Goal: Information Seeking & Learning: Learn about a topic

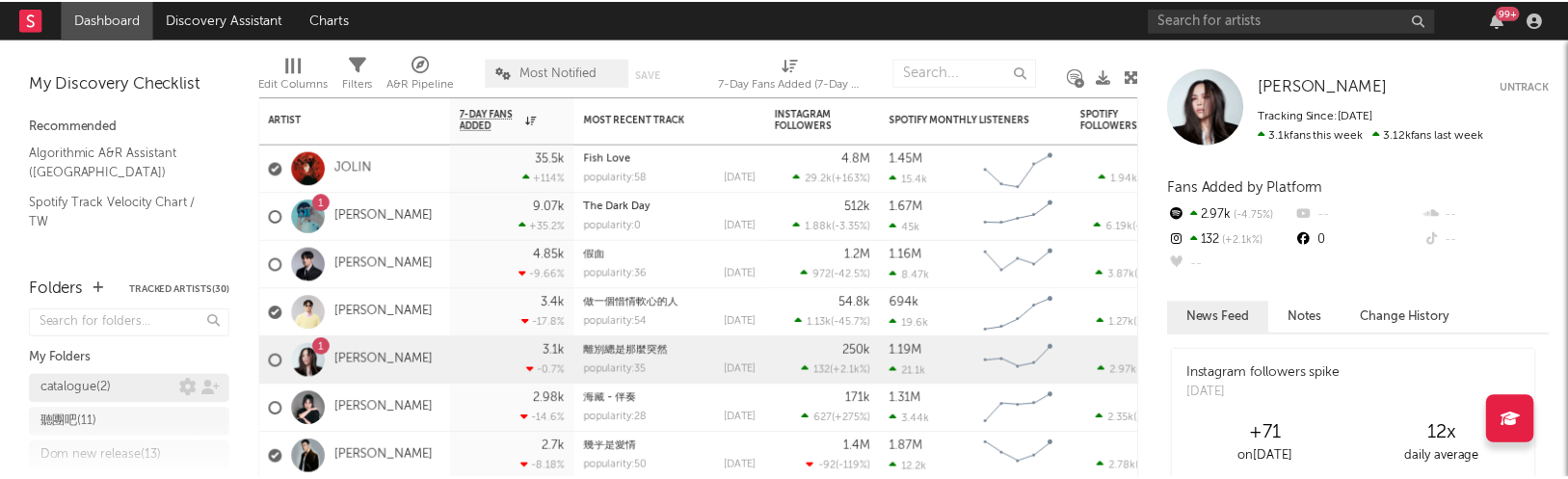
scroll to position [4, 0]
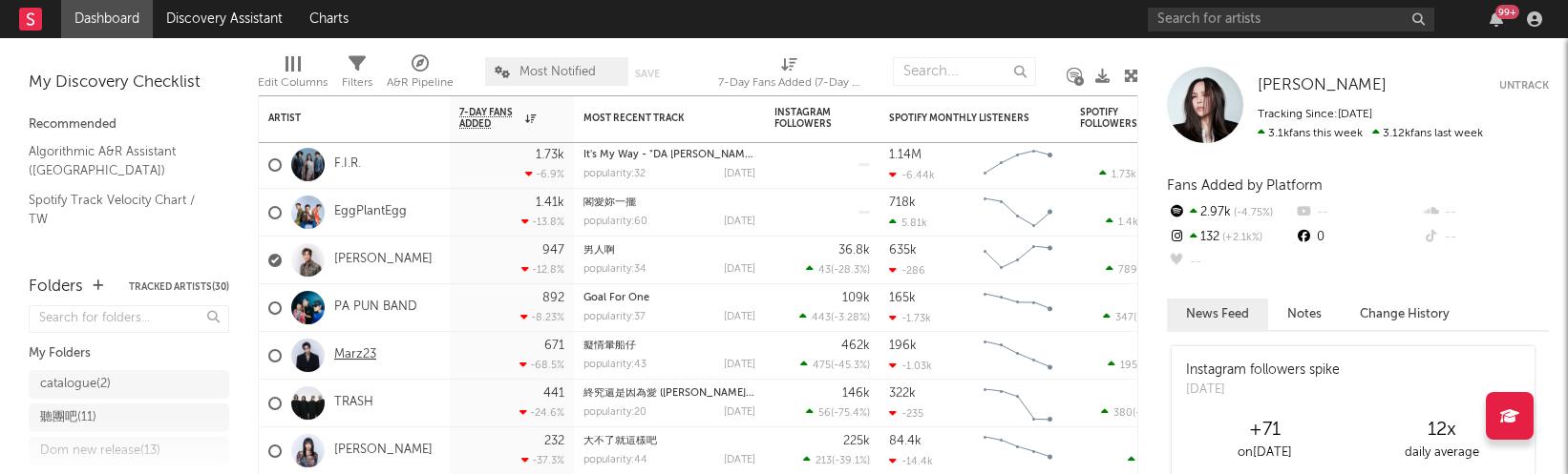
click at [359, 363] on link "Marz23" at bounding box center [354, 355] width 42 height 17
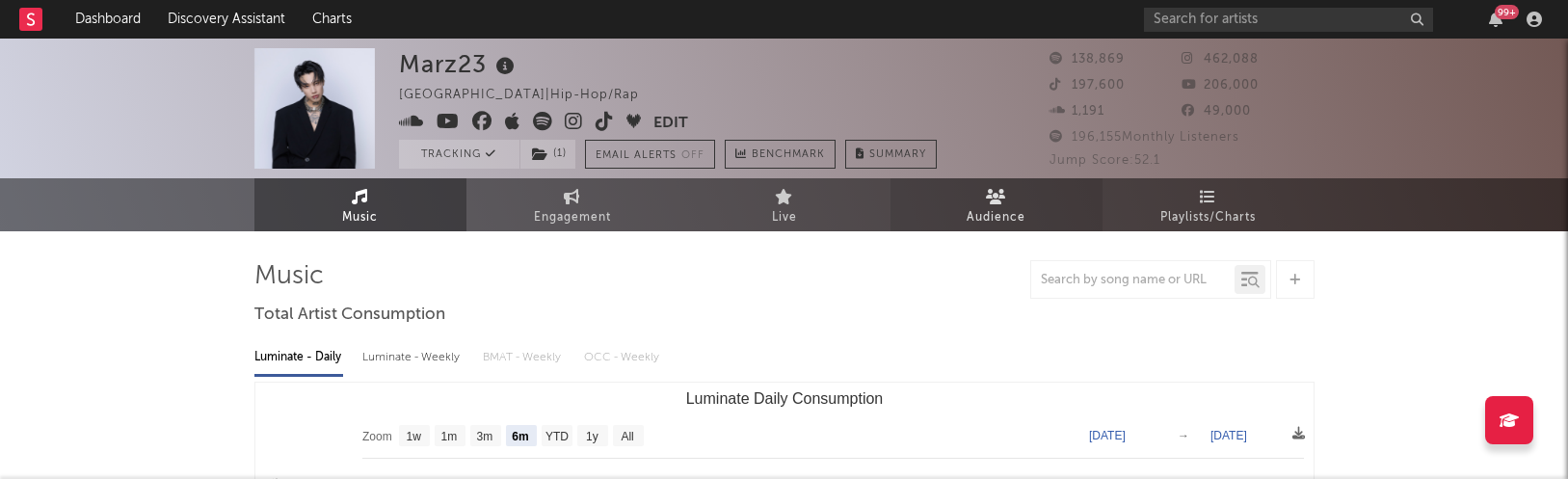
click at [1032, 208] on link "Audience" at bounding box center [997, 204] width 212 height 53
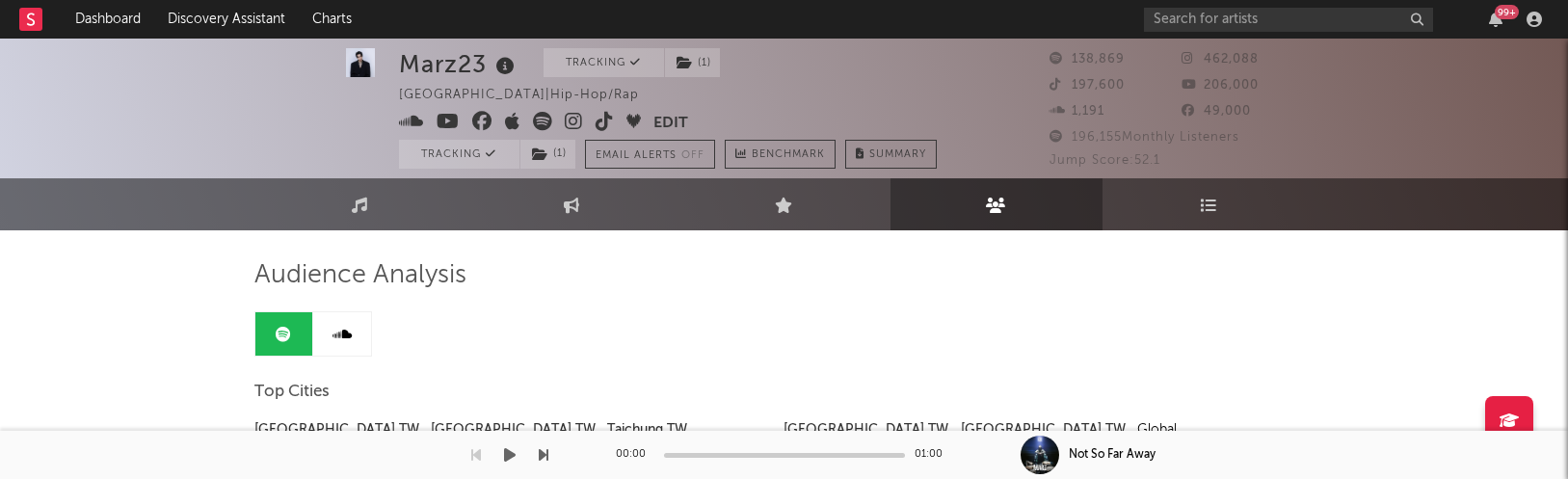
scroll to position [4, 0]
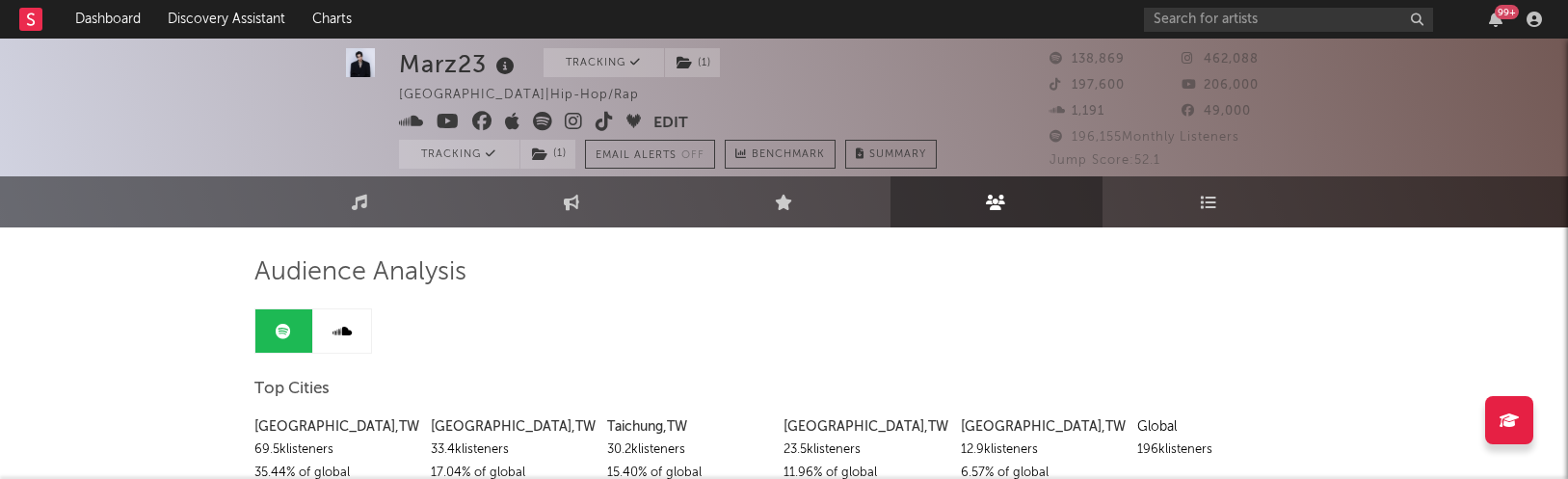
click at [1214, 82] on span "206,000" at bounding box center [1220, 85] width 77 height 13
click at [1241, 120] on div "49,000" at bounding box center [1248, 111] width 133 height 23
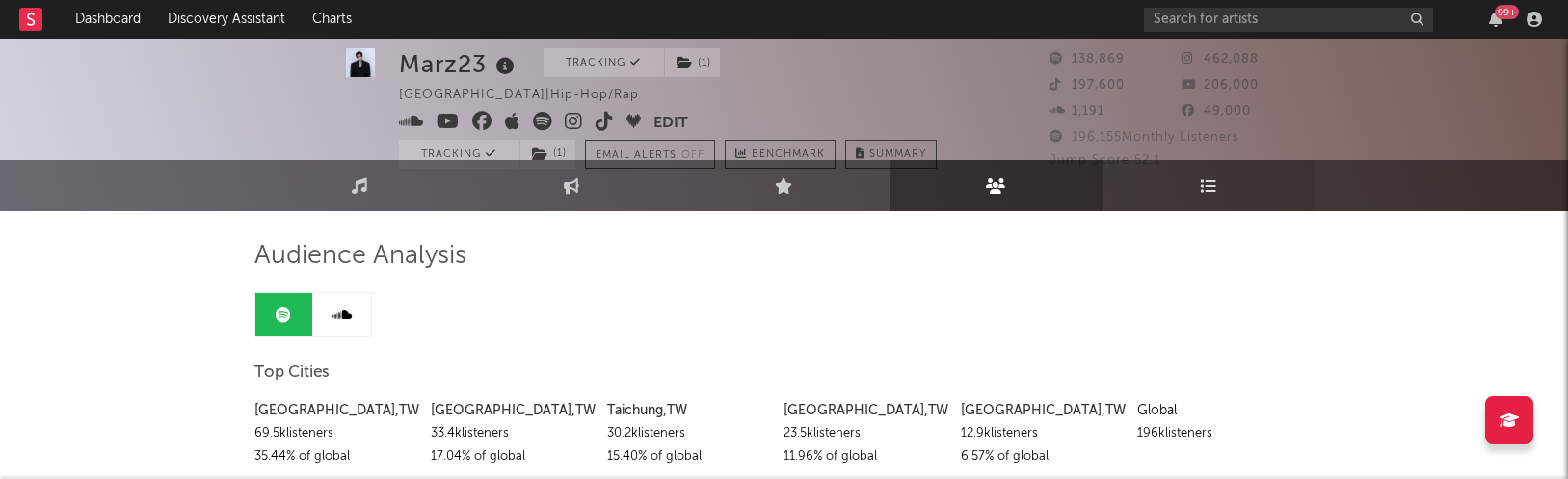
scroll to position [35, 0]
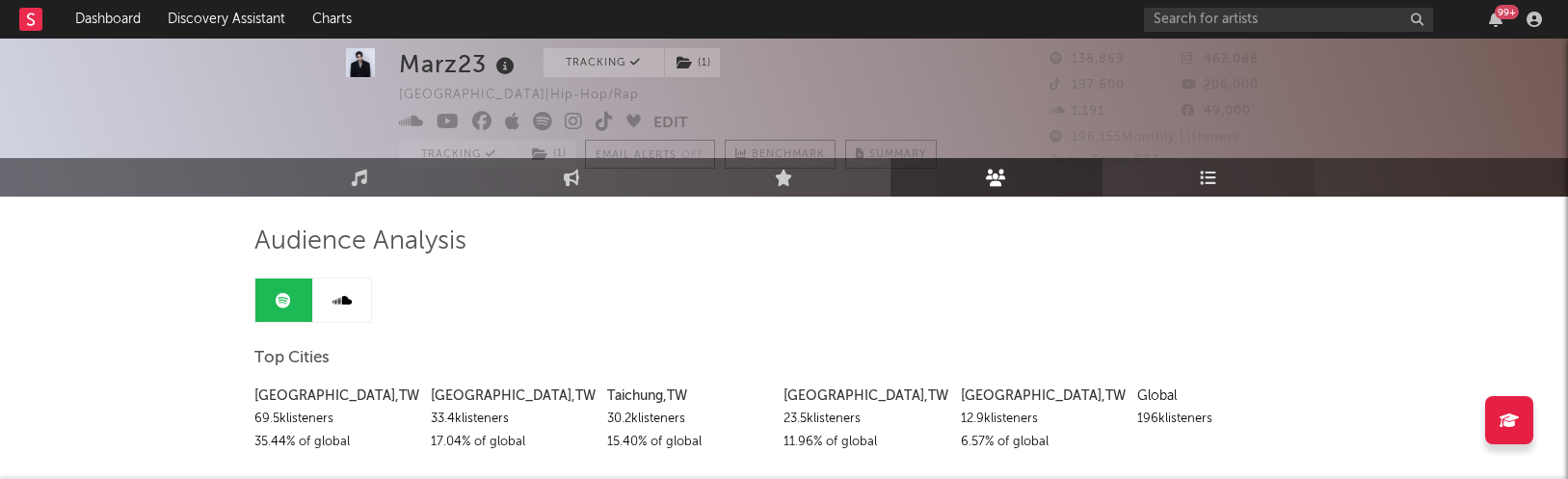
click at [1210, 180] on icon at bounding box center [1208, 177] width 17 height 17
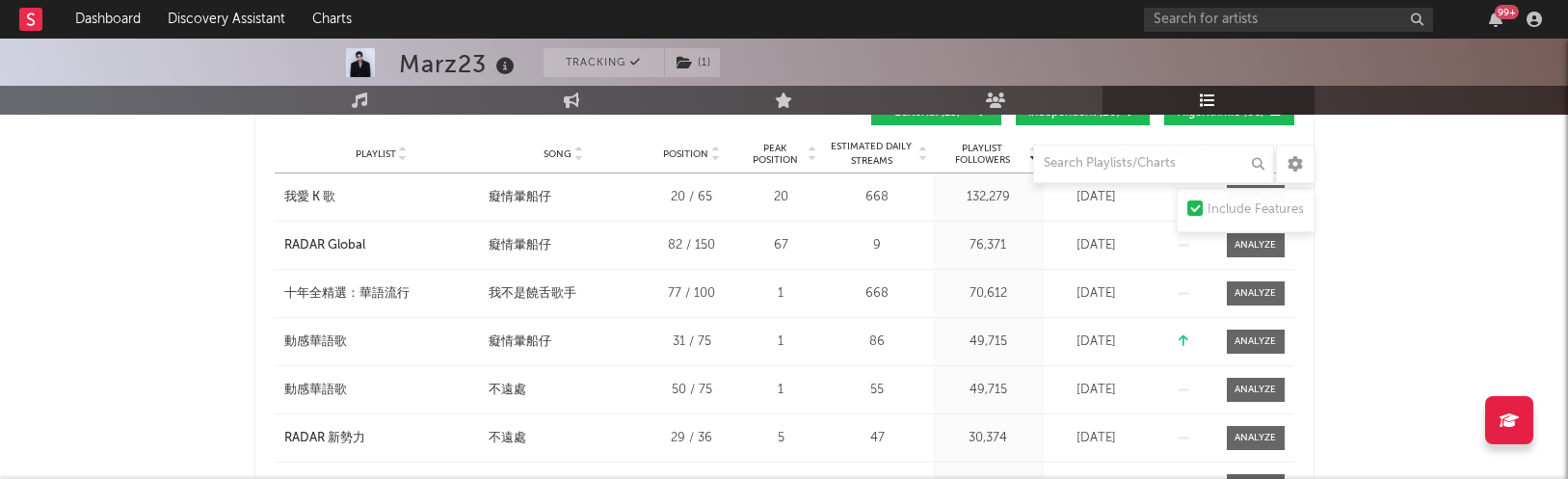
scroll to position [617, 0]
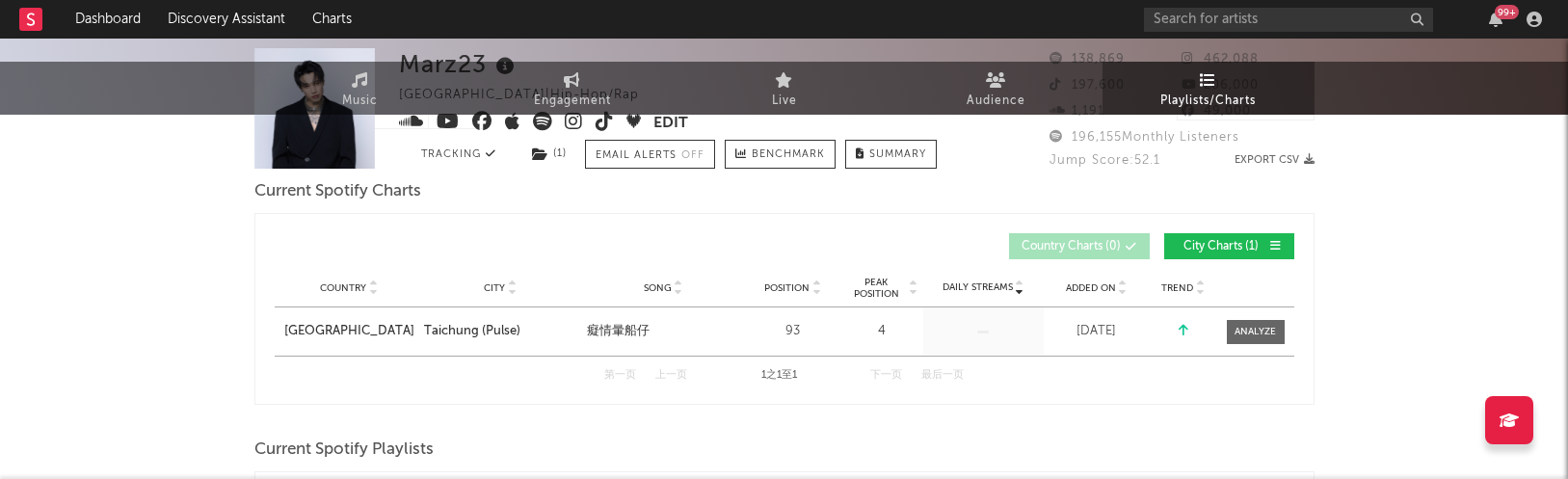
scroll to position [0, 0]
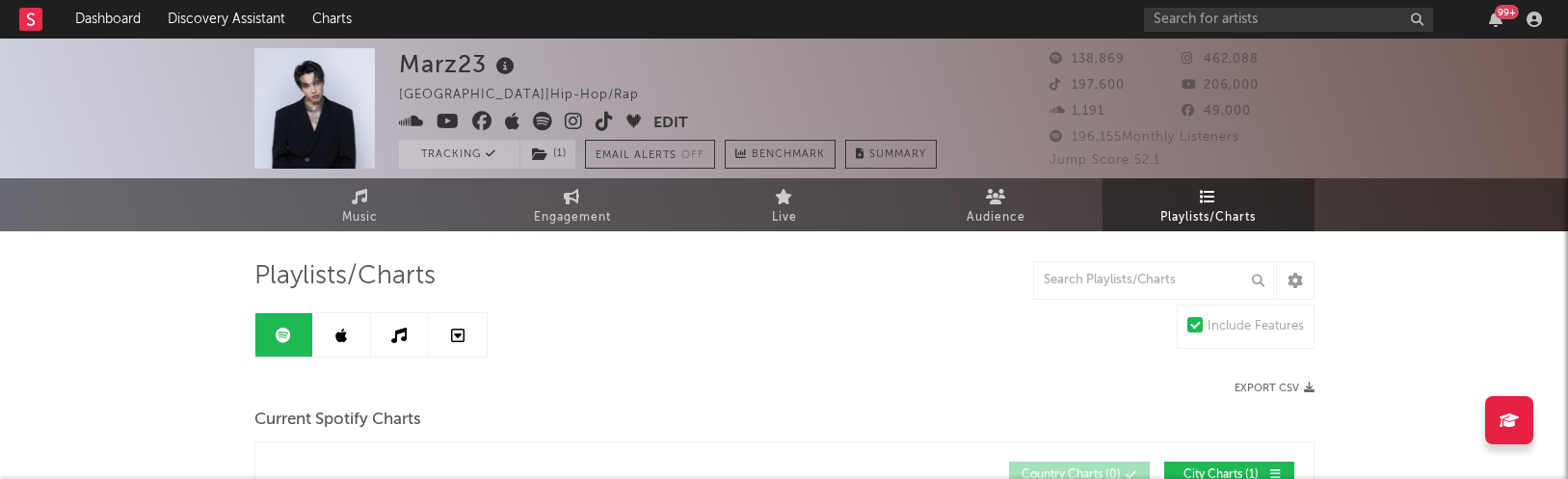
click at [396, 343] on link at bounding box center [399, 335] width 57 height 44
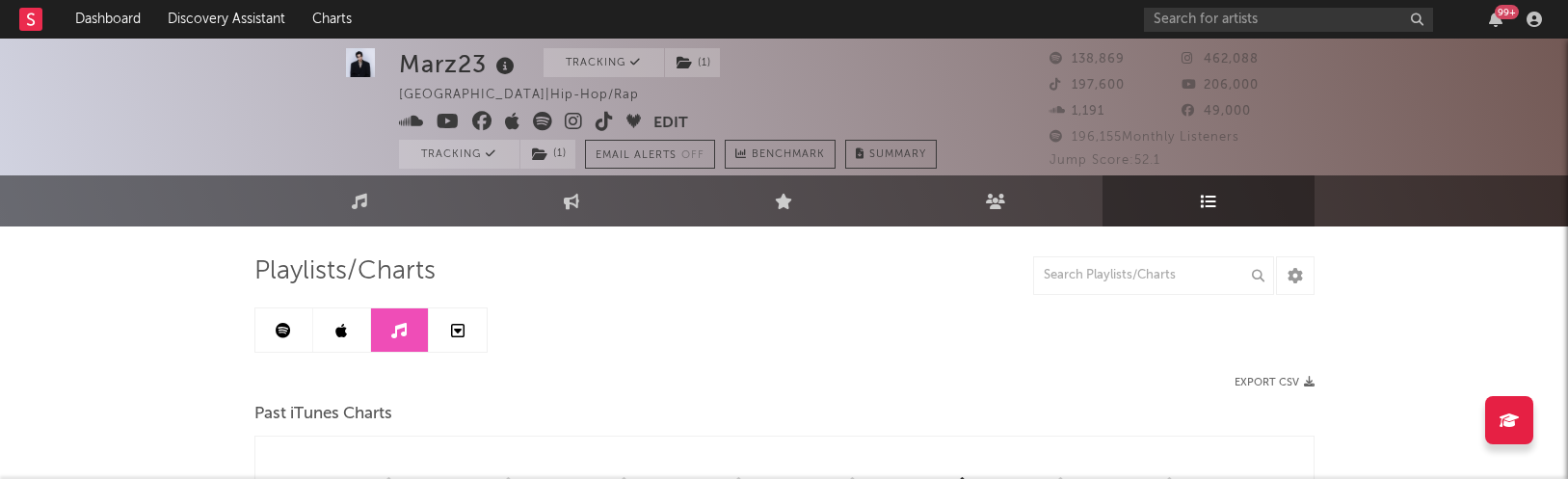
scroll to position [8, 0]
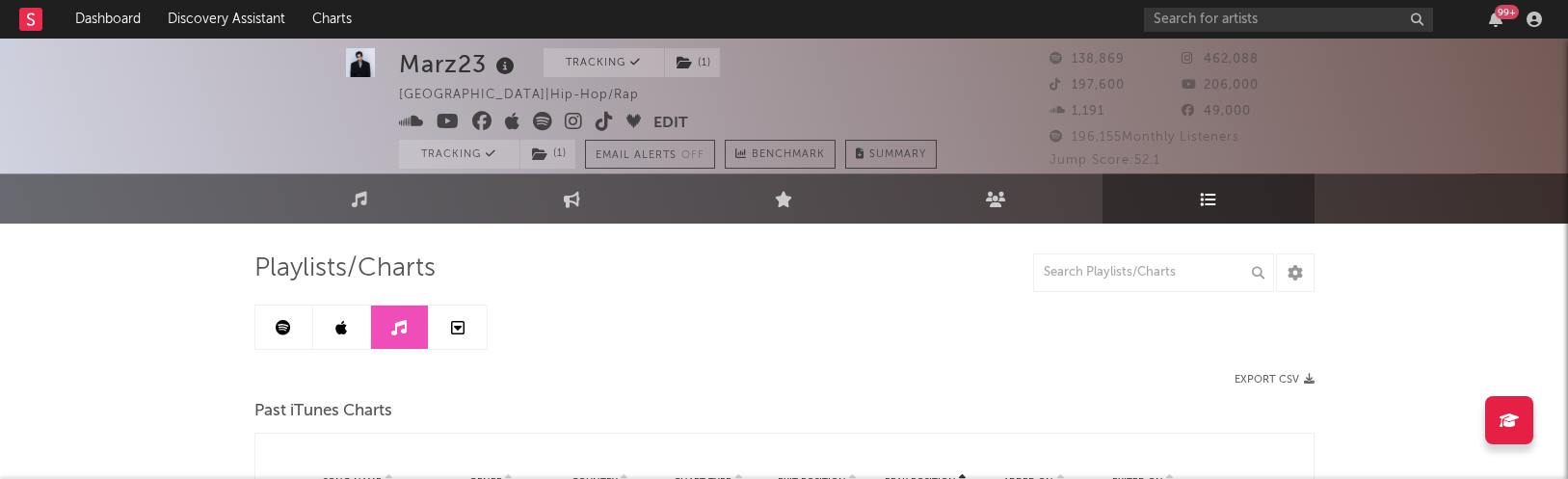
click at [441, 337] on link at bounding box center [458, 327] width 57 height 44
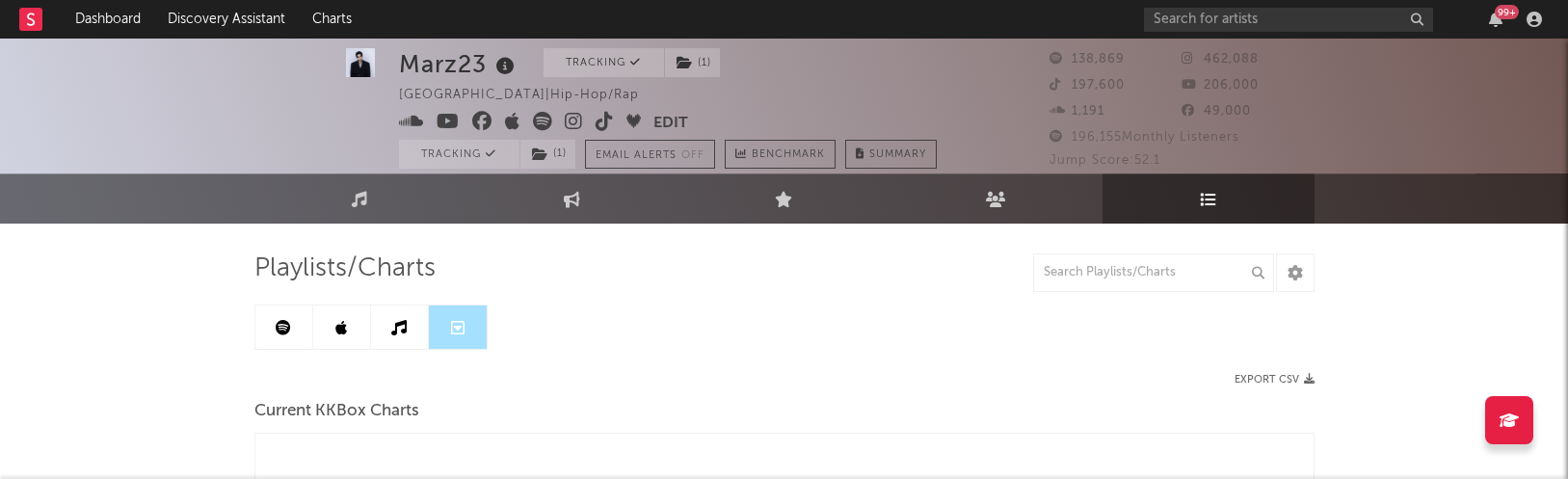
click at [324, 318] on link at bounding box center [342, 327] width 57 height 44
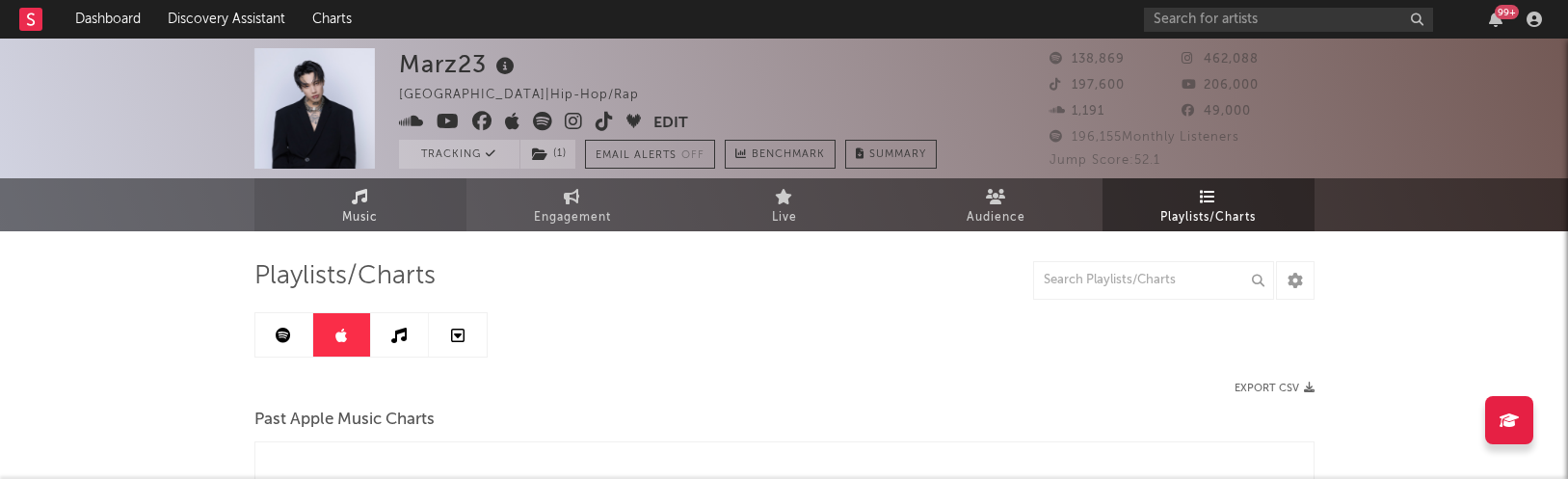
click at [388, 192] on link "Music" at bounding box center [361, 204] width 212 height 53
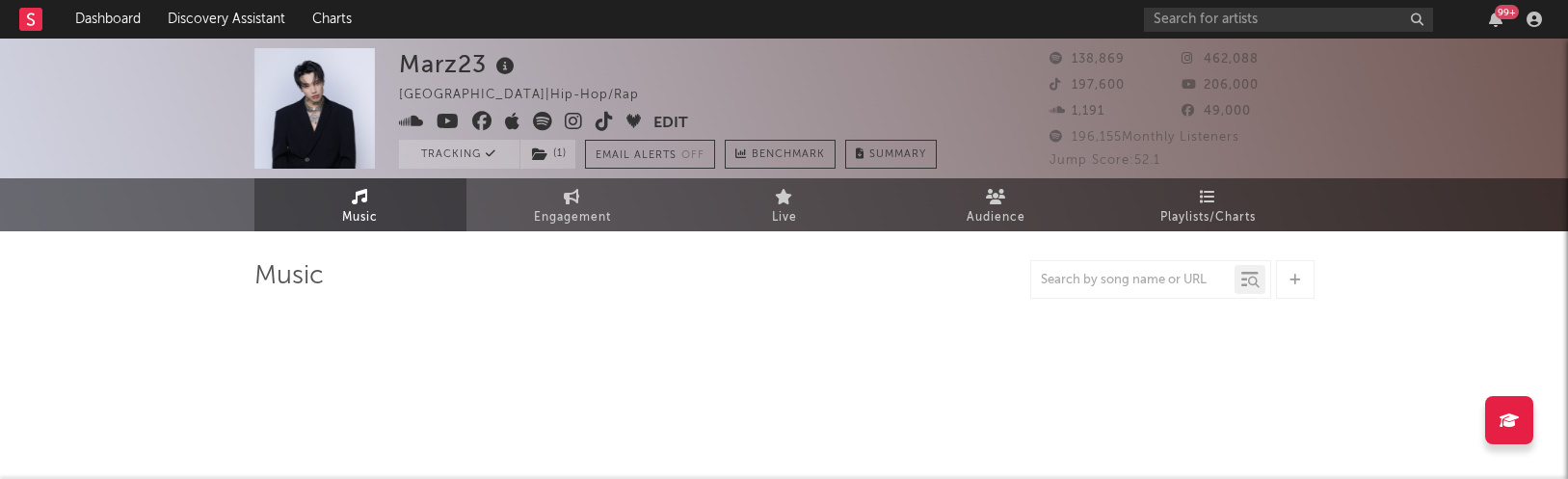
select select "6m"
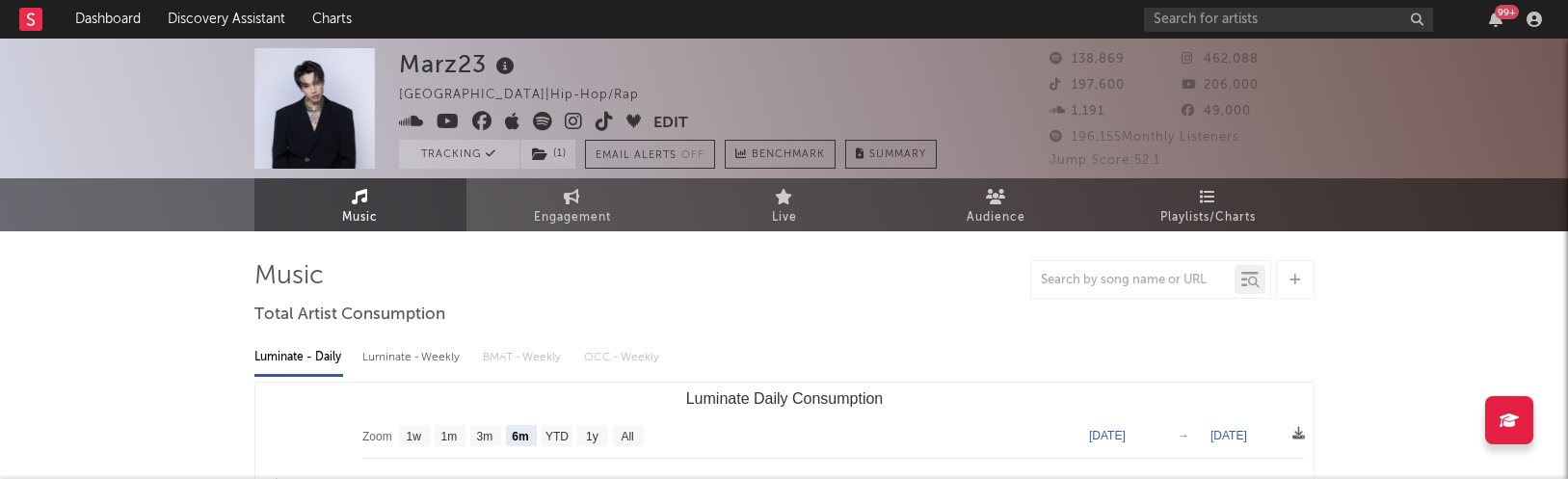
click at [445, 120] on icon at bounding box center [448, 121] width 23 height 19
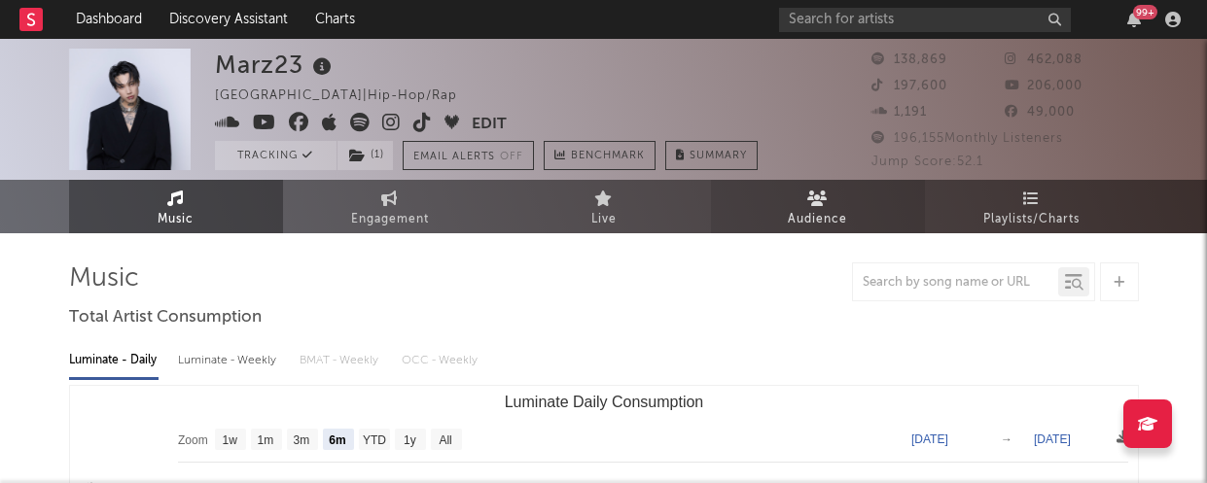
click at [830, 220] on span "Audience" at bounding box center [817, 219] width 59 height 23
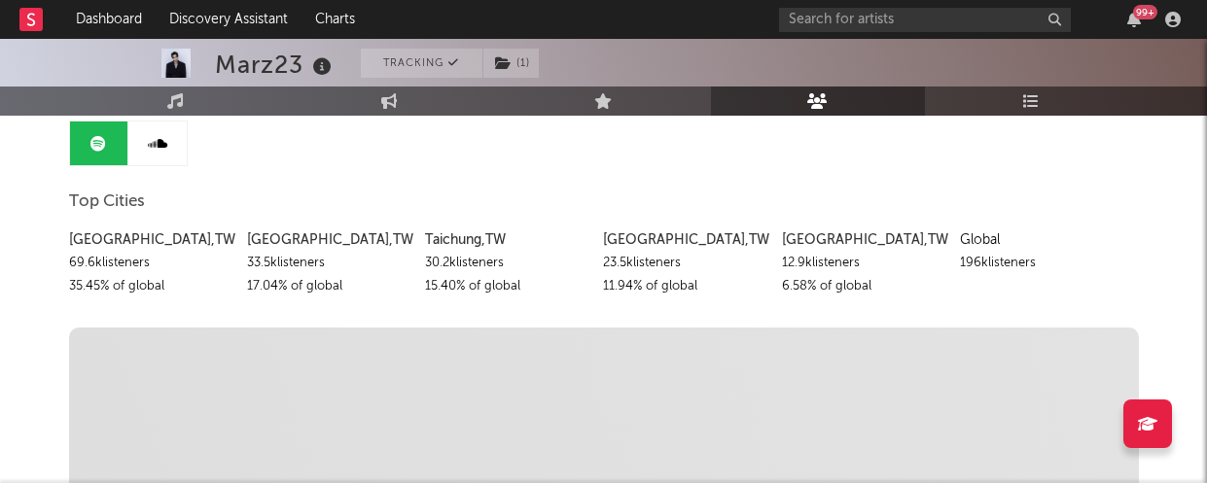
scroll to position [194, 0]
